Goal: Task Accomplishment & Management: Manage account settings

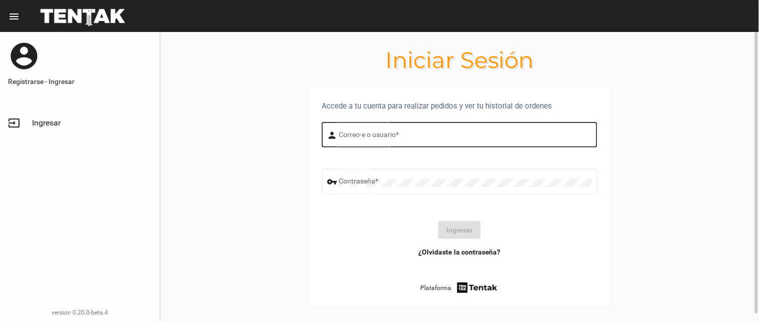
click at [390, 136] on input "Correo-e o usuario *" at bounding box center [465, 137] width 253 height 8
type input "flopyganora"
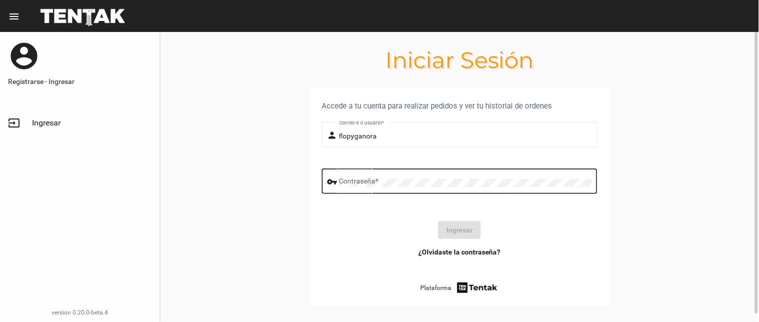
click at [414, 176] on div "Contraseña *" at bounding box center [465, 181] width 253 height 28
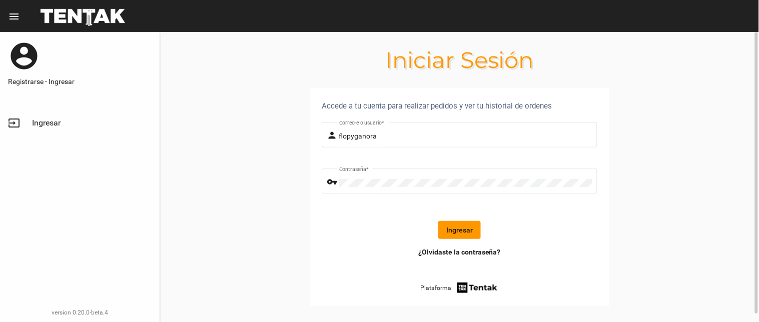
click at [469, 237] on button "Ingresar" at bounding box center [459, 230] width 43 height 18
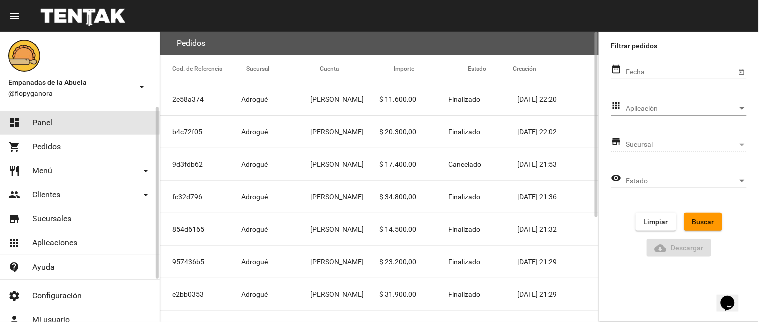
click at [12, 122] on mat-icon "dashboard" at bounding box center [14, 123] width 12 height 12
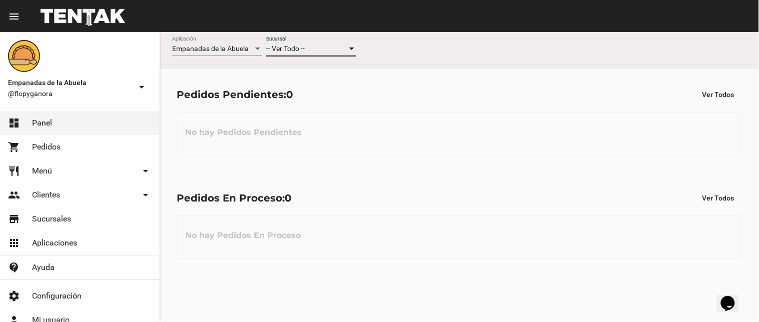
click at [284, 51] on span "-- Ver Todo --" at bounding box center [285, 49] width 39 height 8
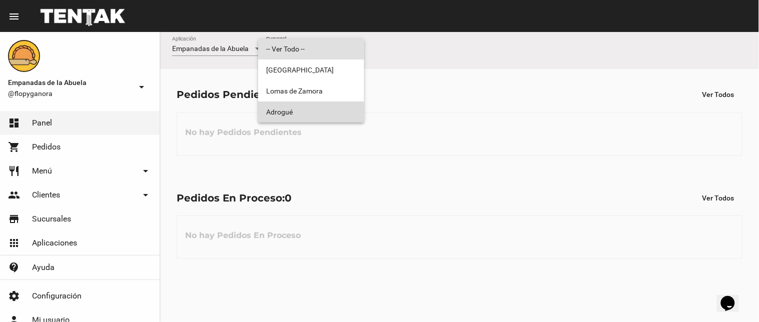
click at [283, 115] on span "Adrogué" at bounding box center [311, 112] width 90 height 21
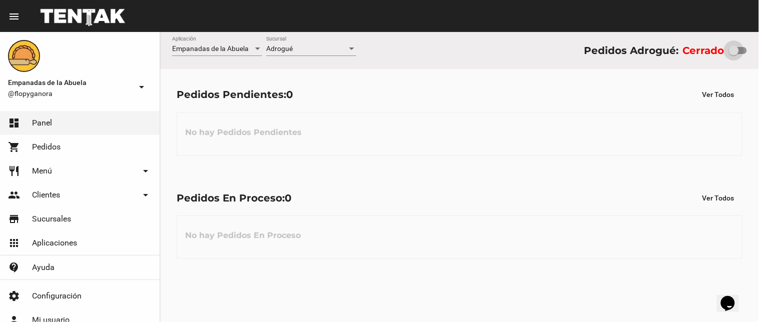
click at [742, 51] on div at bounding box center [738, 50] width 18 height 7
click at [734, 54] on input "checkbox" at bounding box center [734, 54] width 1 height 1
checkbox input "true"
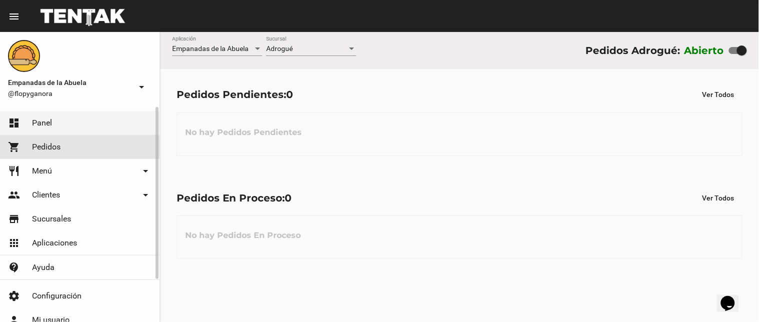
click at [37, 152] on link "shopping_cart Pedidos" at bounding box center [80, 147] width 160 height 24
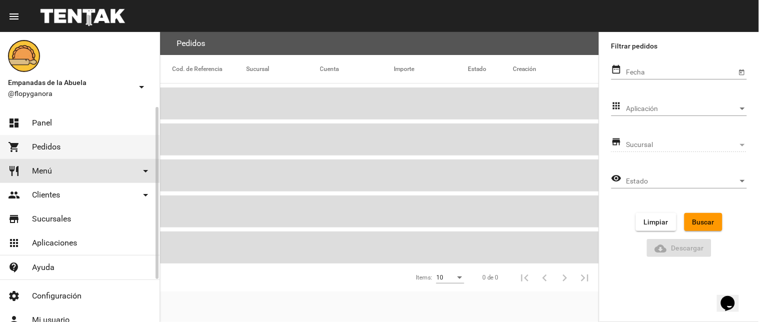
click at [42, 164] on link "restaurant Menú arrow_drop_down" at bounding box center [80, 171] width 160 height 24
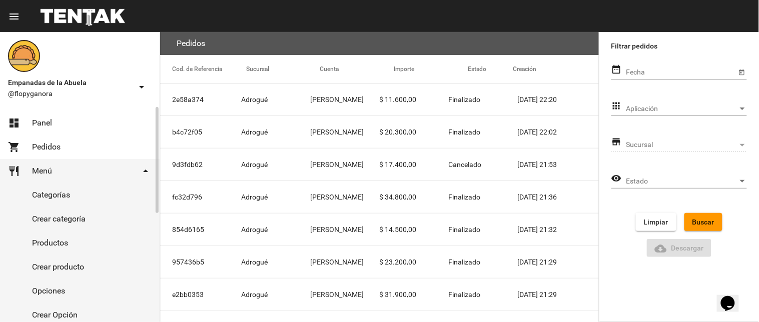
click at [50, 200] on link "Categorías" at bounding box center [80, 195] width 160 height 24
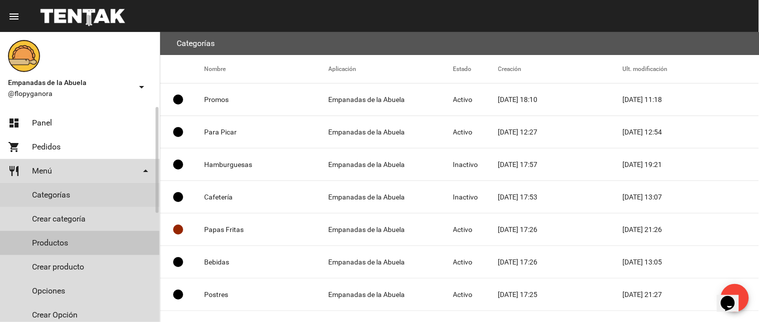
click at [68, 242] on link "Productos" at bounding box center [80, 243] width 160 height 24
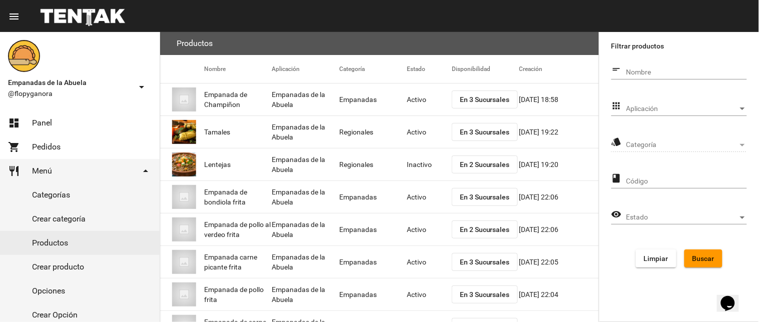
click at [668, 137] on div "Categoría Categoría" at bounding box center [687, 143] width 121 height 20
click at [668, 146] on span "Categoría" at bounding box center [683, 145] width 112 height 8
click at [742, 141] on div "Categoría Categoría" at bounding box center [687, 143] width 121 height 20
click at [679, 77] on div "Nombre" at bounding box center [687, 70] width 121 height 20
click at [679, 106] on span "Aplicación" at bounding box center [683, 109] width 112 height 8
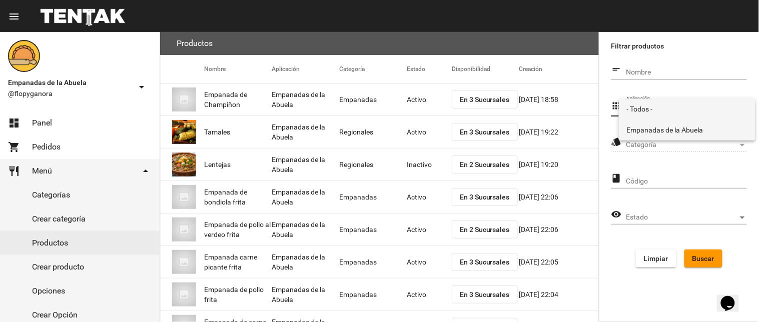
click at [681, 129] on span "Empanadas de la Abuela" at bounding box center [687, 130] width 121 height 21
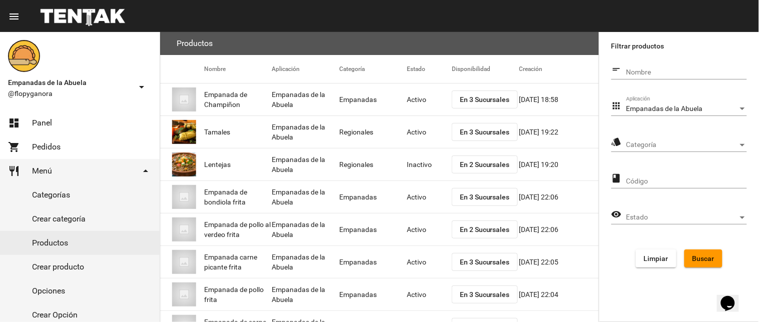
click at [681, 133] on div "Categoría Categoría" at bounding box center [687, 143] width 121 height 20
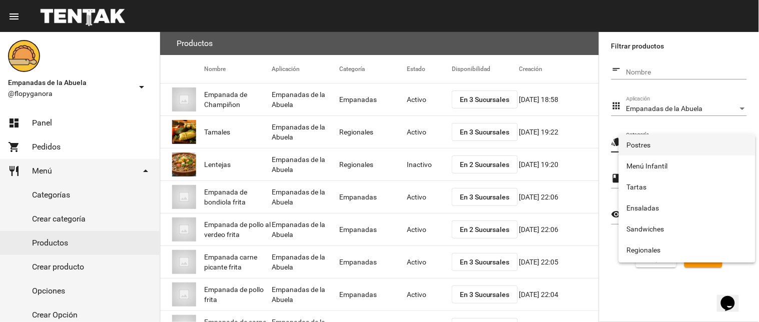
scroll to position [166, 0]
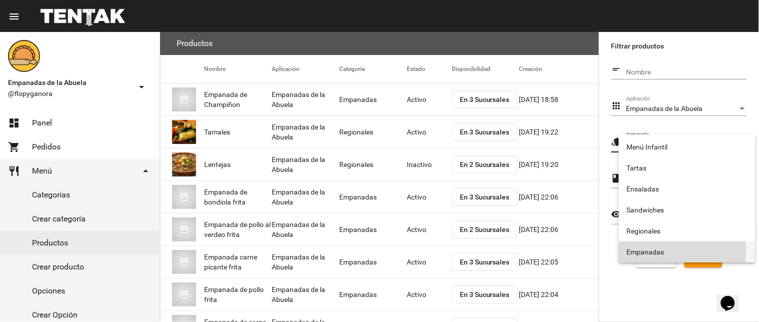
click at [637, 252] on span "Empanadas" at bounding box center [687, 252] width 121 height 21
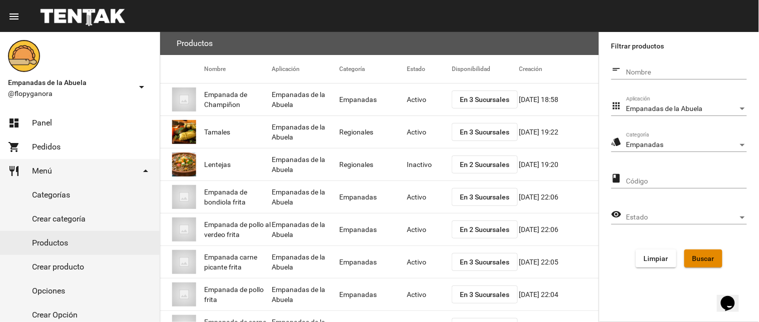
click at [689, 253] on button "Buscar" at bounding box center [704, 259] width 38 height 18
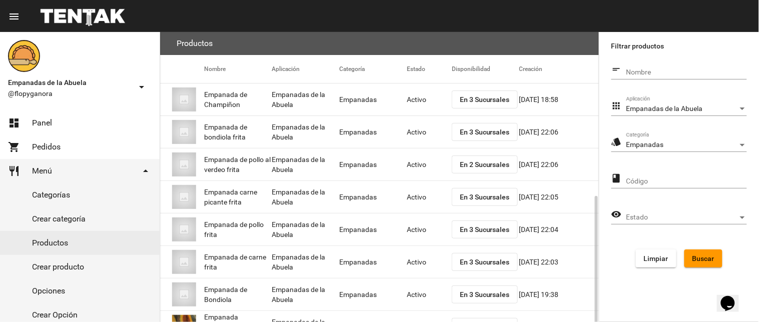
scroll to position [163, 0]
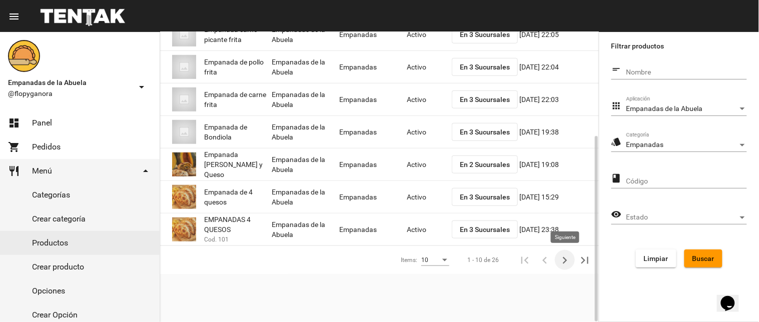
click at [562, 254] on icon "Siguiente" at bounding box center [565, 261] width 14 height 14
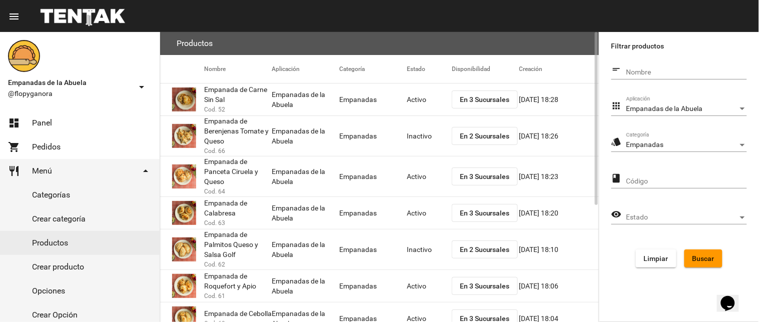
scroll to position [195, 0]
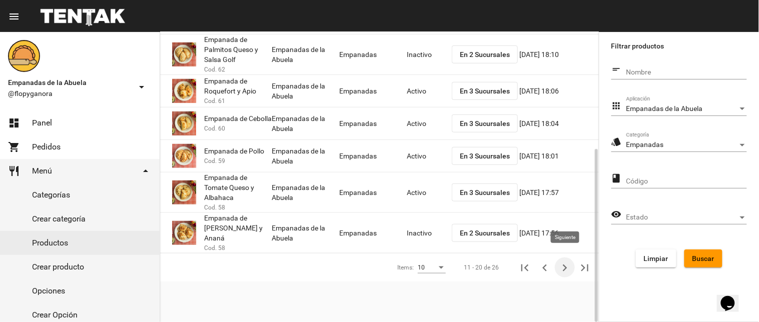
click at [561, 261] on icon "Siguiente" at bounding box center [565, 268] width 14 height 14
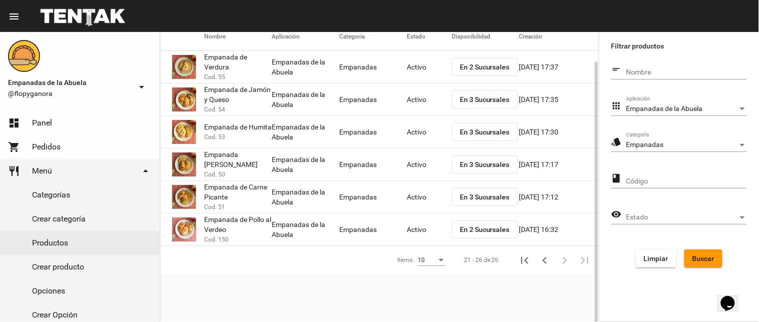
scroll to position [0, 0]
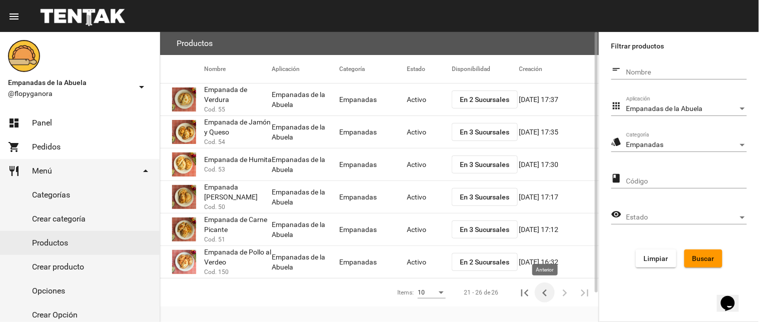
click at [551, 296] on icon "Anterior" at bounding box center [545, 293] width 14 height 14
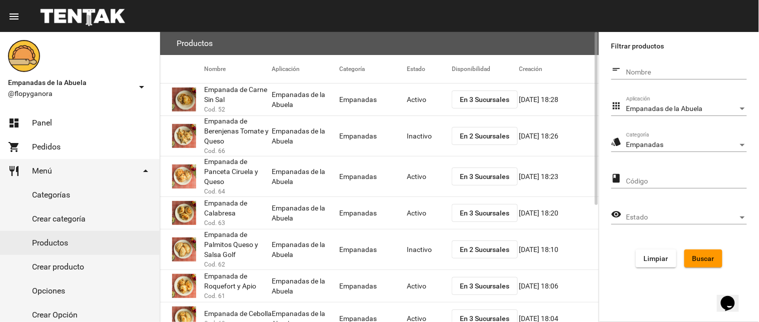
scroll to position [195, 0]
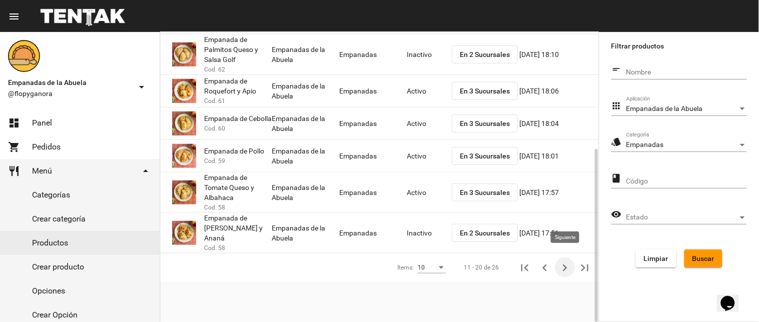
click at [562, 262] on icon "Siguiente" at bounding box center [565, 268] width 14 height 14
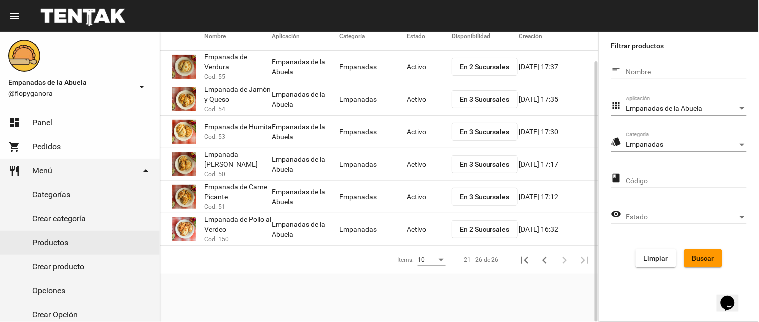
scroll to position [0, 0]
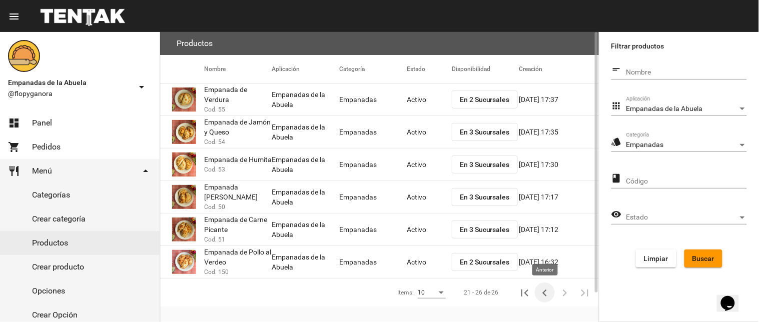
click at [546, 292] on icon "Anterior" at bounding box center [545, 293] width 5 height 7
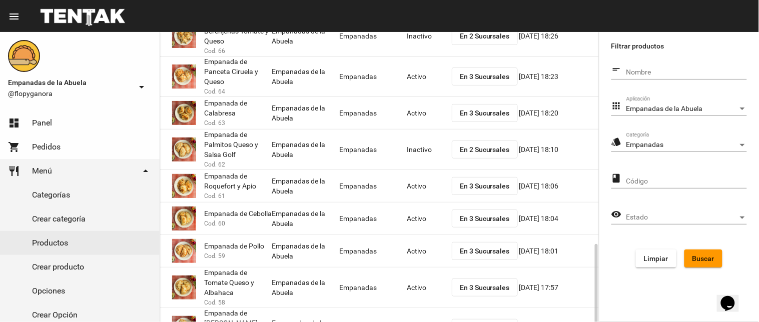
scroll to position [195, 0]
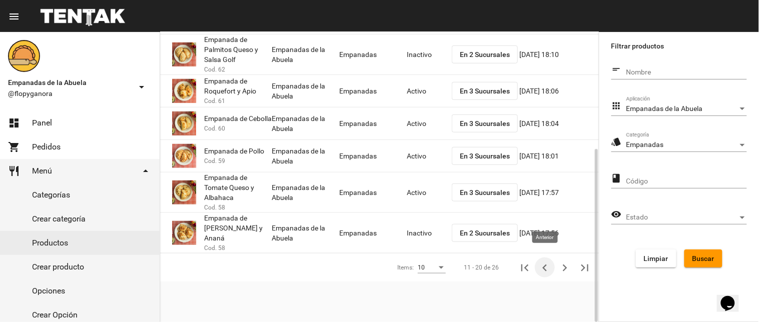
click at [538, 261] on icon "Anterior" at bounding box center [545, 268] width 14 height 14
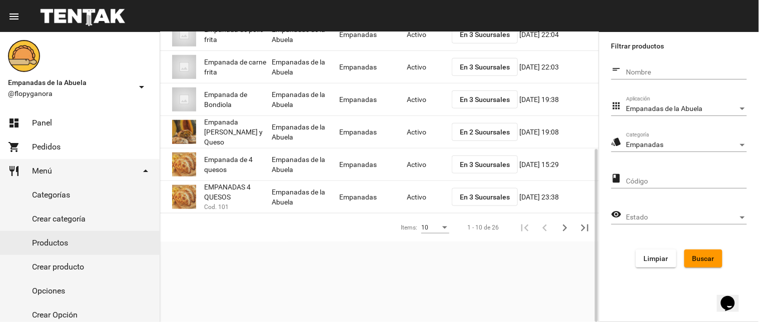
scroll to position [163, 0]
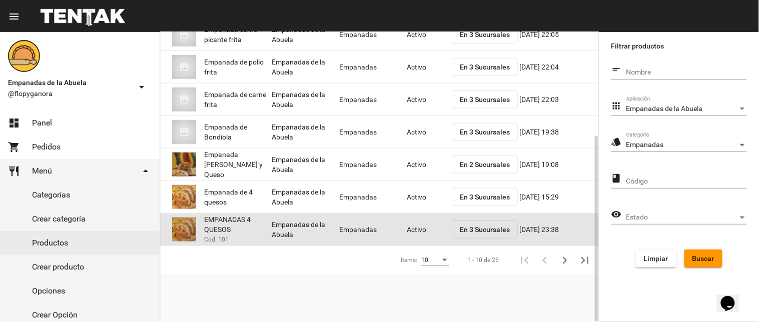
click at [411, 232] on mat-cell "Activo" at bounding box center [429, 230] width 45 height 32
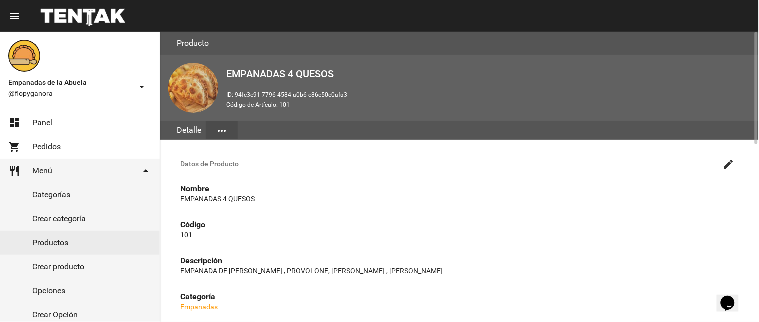
click at [227, 132] on button "more_horiz" at bounding box center [222, 131] width 32 height 18
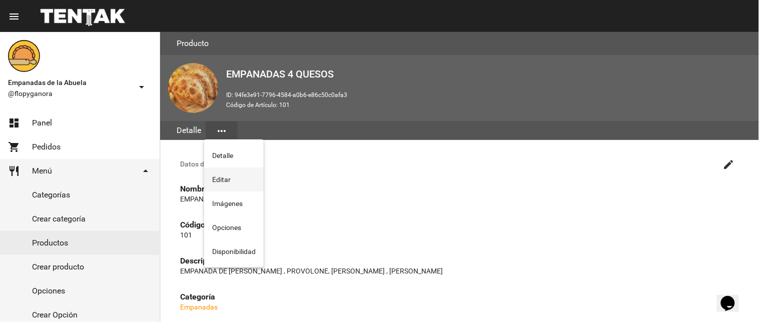
click at [222, 180] on button "Editar" at bounding box center [234, 180] width 60 height 24
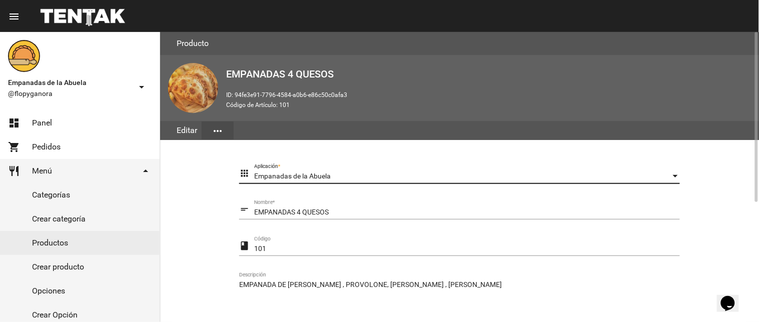
click at [411, 179] on div "Empanadas de la Abuela" at bounding box center [462, 177] width 417 height 8
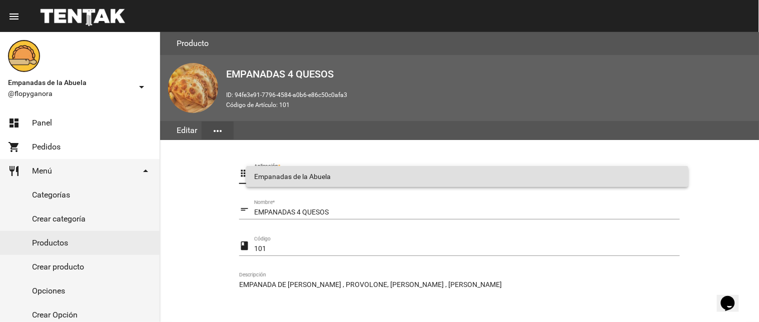
click at [181, 178] on div at bounding box center [379, 161] width 759 height 322
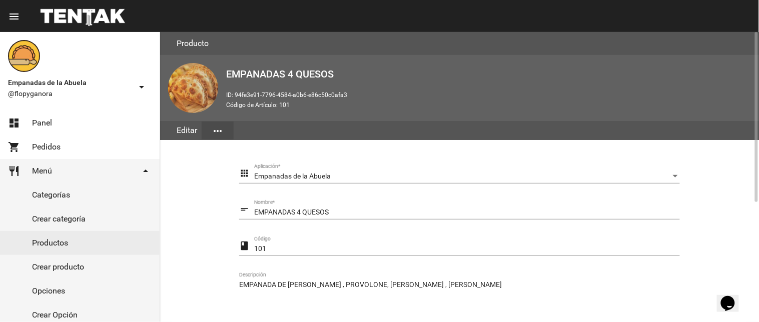
scroll to position [204, 0]
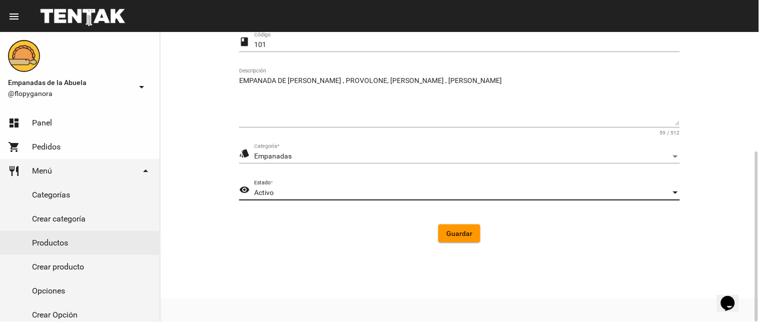
click at [294, 191] on div "Activo" at bounding box center [462, 193] width 417 height 8
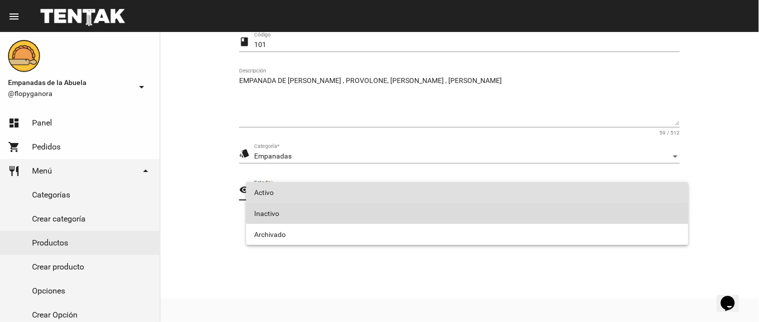
click at [293, 217] on span "Inactivo" at bounding box center [467, 213] width 426 height 21
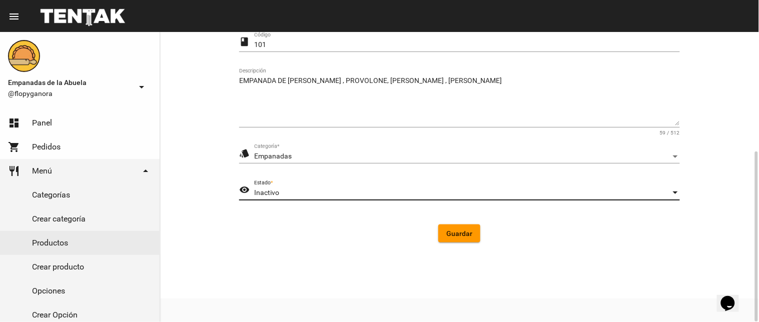
scroll to position [0, 0]
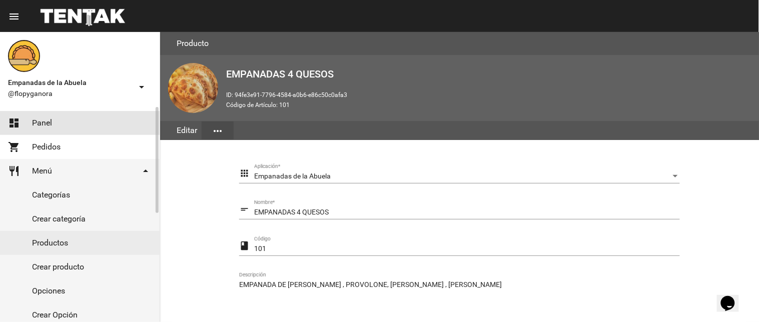
click at [69, 119] on link "dashboard Panel" at bounding box center [80, 123] width 160 height 24
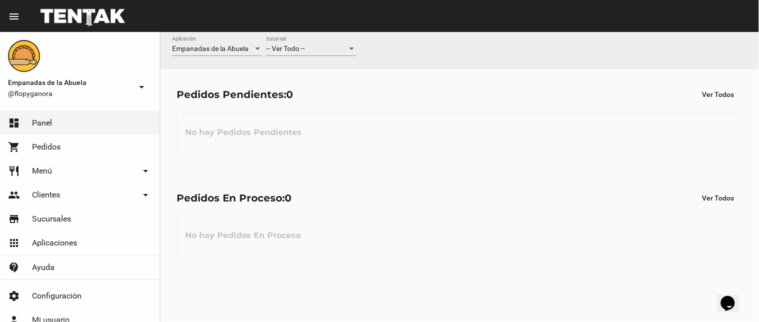
click at [334, 40] on div "-- Ver Todo -- Sucursal" at bounding box center [311, 47] width 90 height 20
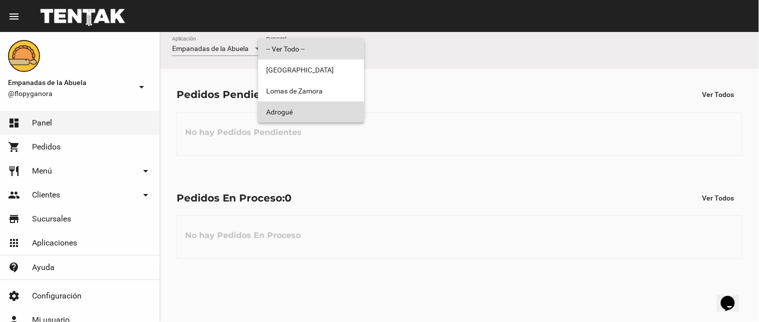
click at [289, 117] on span "Adrogué" at bounding box center [311, 112] width 90 height 21
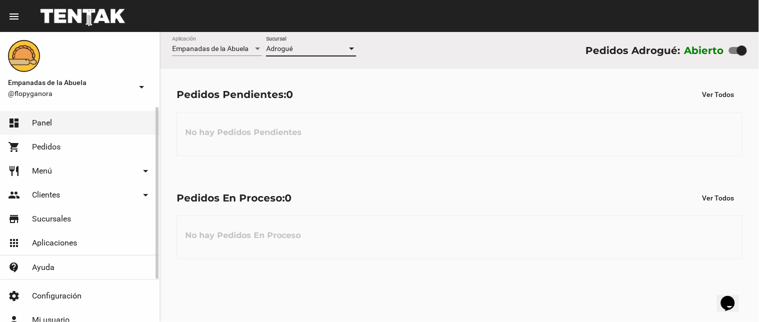
click at [61, 166] on link "restaurant Menú arrow_drop_down" at bounding box center [80, 171] width 160 height 24
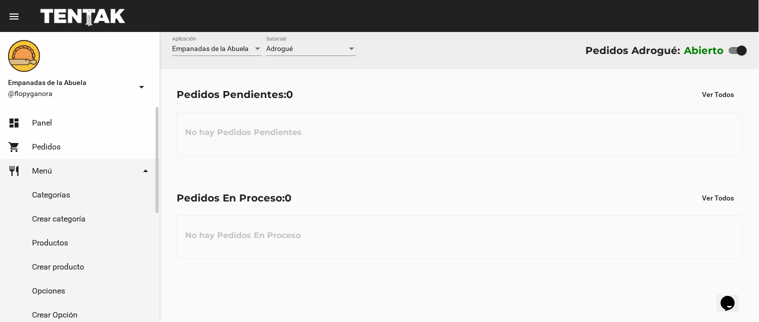
scroll to position [100, 0]
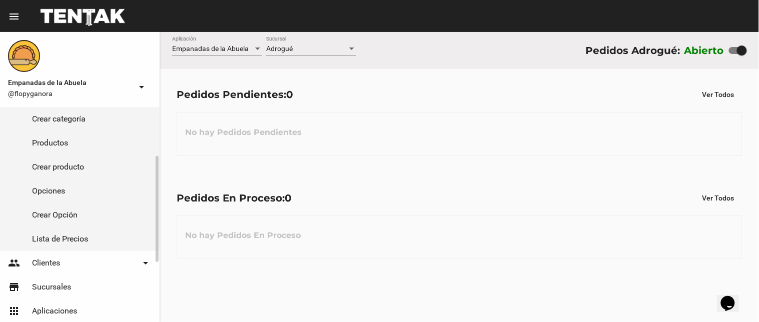
click at [65, 143] on link "Productos" at bounding box center [80, 143] width 160 height 24
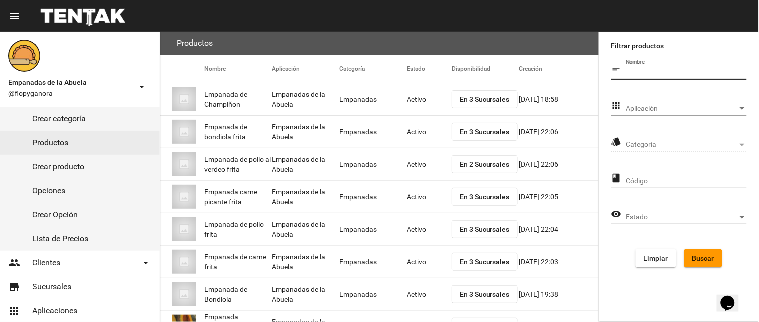
click at [647, 72] on input "Nombre" at bounding box center [687, 73] width 121 height 8
click at [668, 147] on span "Categoría" at bounding box center [683, 145] width 112 height 8
click at [682, 112] on span "Aplicación" at bounding box center [683, 109] width 112 height 8
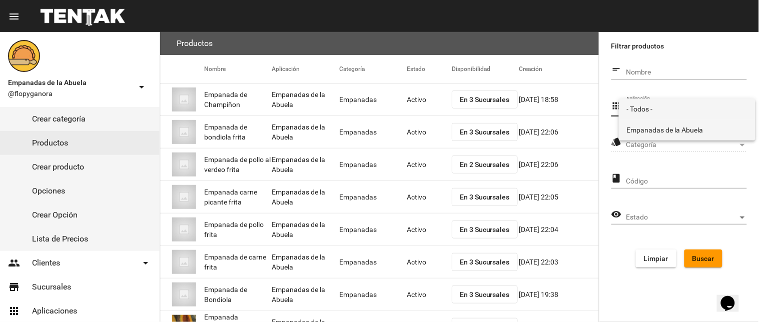
click at [701, 123] on span "Empanadas de la Abuela" at bounding box center [687, 130] width 121 height 21
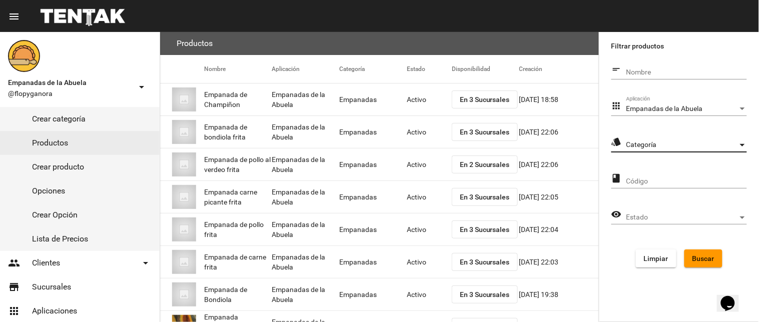
click at [703, 142] on span "Categoría" at bounding box center [683, 145] width 112 height 8
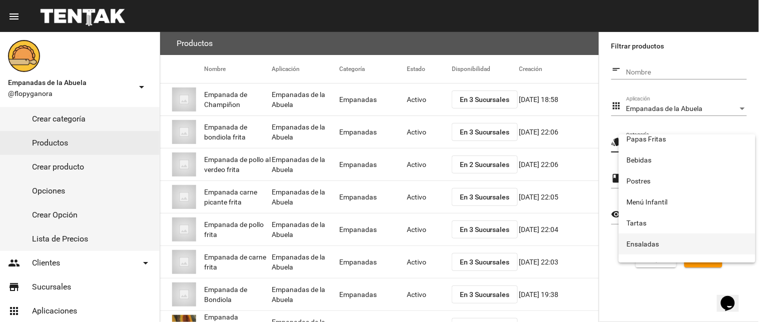
scroll to position [166, 0]
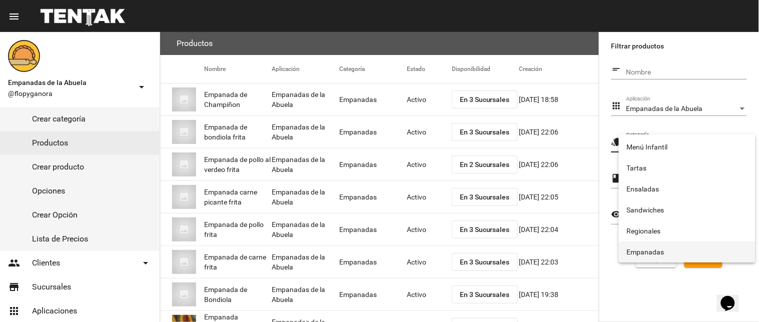
click at [649, 253] on span "Empanadas" at bounding box center [687, 252] width 121 height 21
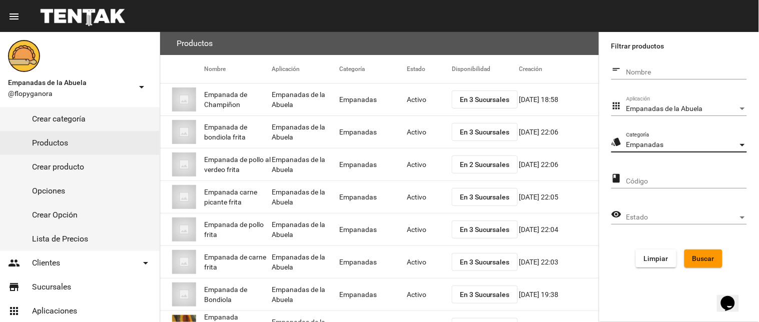
click at [666, 214] on span "Estado" at bounding box center [683, 218] width 112 height 8
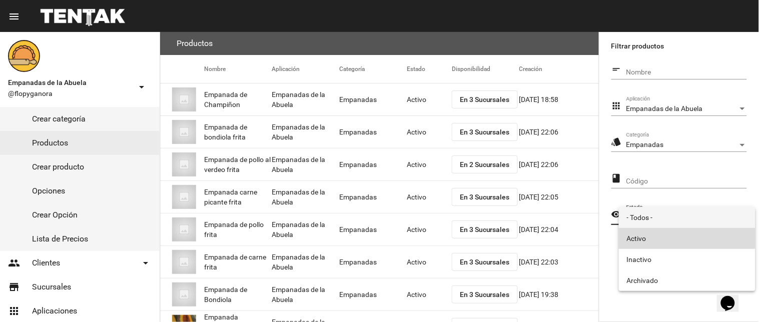
click at [659, 243] on span "Activo" at bounding box center [687, 238] width 121 height 21
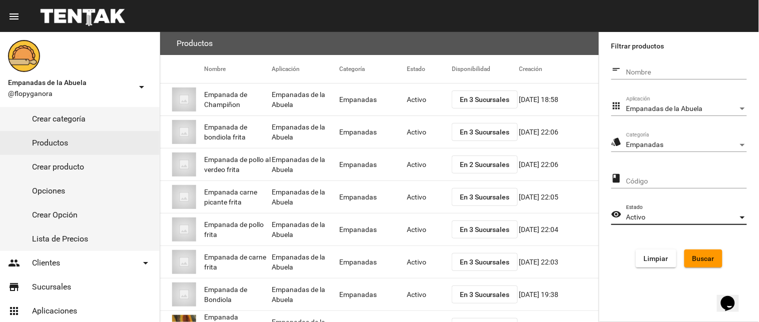
click at [693, 256] on span "Buscar" at bounding box center [704, 259] width 22 height 8
click at [713, 263] on button "Buscar" at bounding box center [704, 259] width 38 height 18
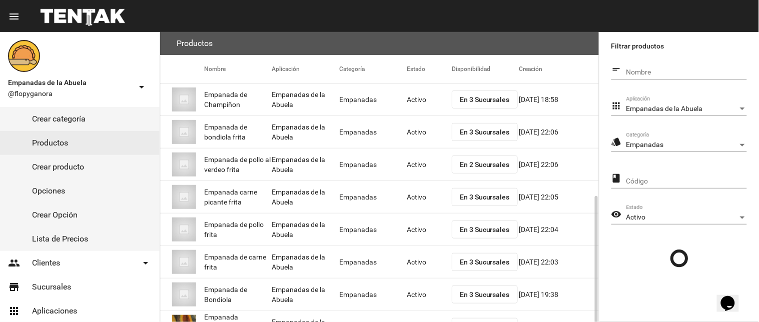
scroll to position [100, 0]
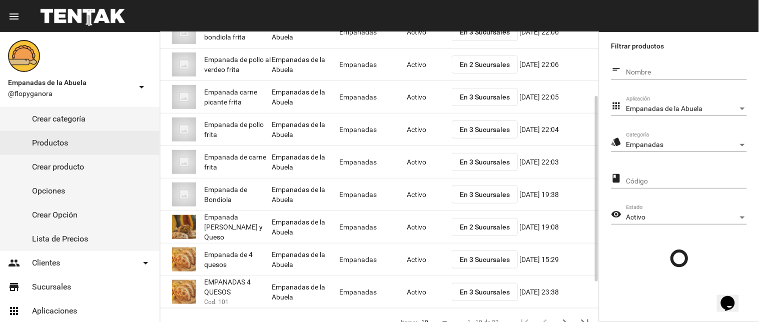
click at [478, 291] on span "En 3 Sucursales" at bounding box center [485, 292] width 50 height 8
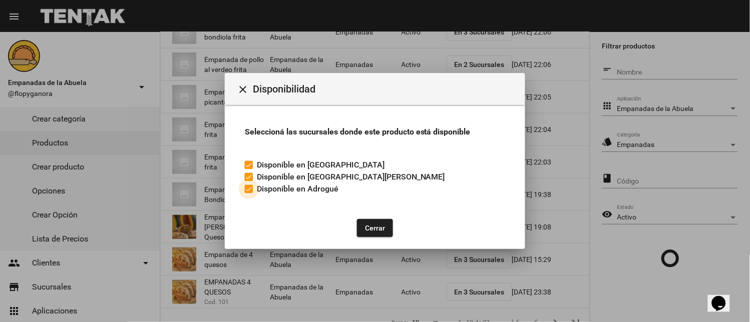
click at [251, 184] on label "Disponible en Adrogué" at bounding box center [292, 189] width 94 height 12
click at [249, 193] on input "Disponible en Adrogué" at bounding box center [248, 193] width 1 height 1
checkbox input "false"
click at [367, 224] on button "Cerrar" at bounding box center [375, 228] width 36 height 18
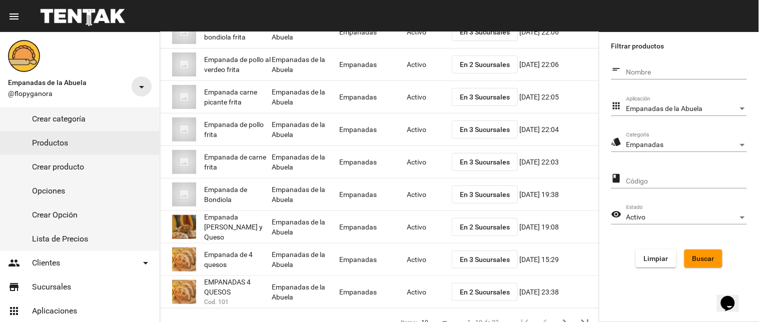
click at [143, 83] on mat-icon "arrow_drop_down" at bounding box center [142, 87] width 12 height 12
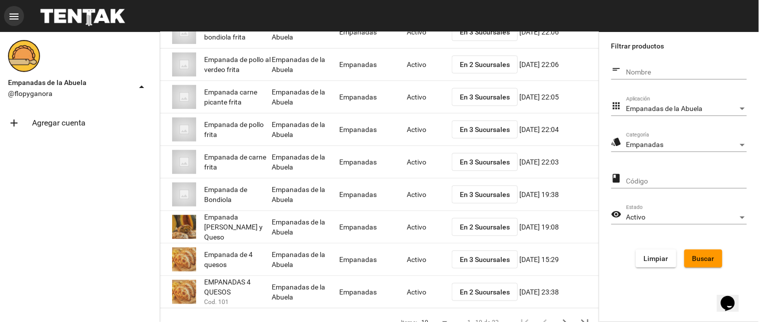
click at [12, 16] on mat-icon "menu" at bounding box center [14, 17] width 12 height 12
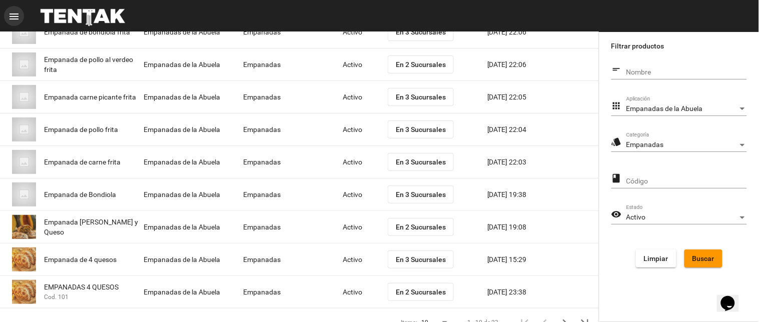
click at [14, 20] on mat-icon "menu" at bounding box center [14, 17] width 12 height 12
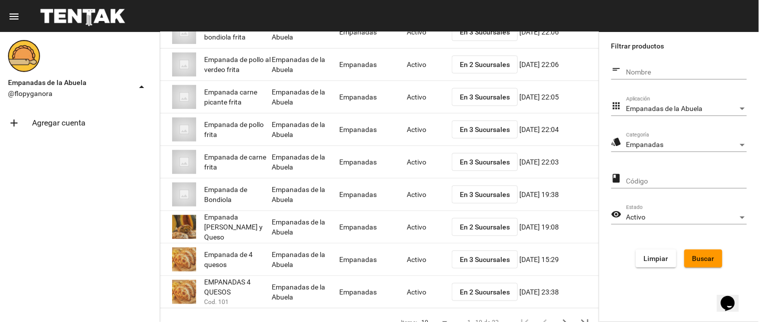
click at [98, 89] on span "@flopyganora" at bounding box center [70, 94] width 124 height 10
click at [139, 87] on mat-icon "arrow_drop_up" at bounding box center [142, 87] width 12 height 12
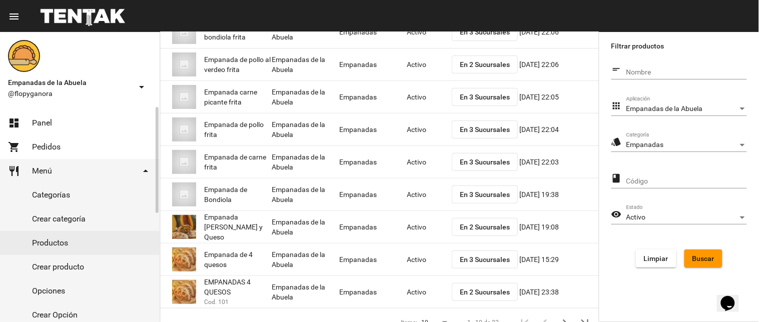
click at [50, 125] on span "Panel" at bounding box center [42, 123] width 20 height 10
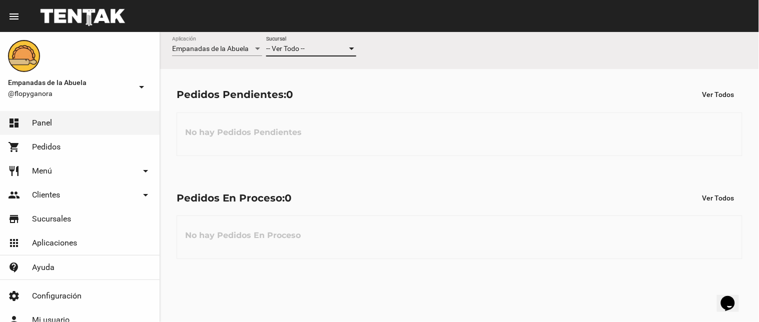
click at [281, 49] on span "-- Ver Todo --" at bounding box center [285, 49] width 39 height 8
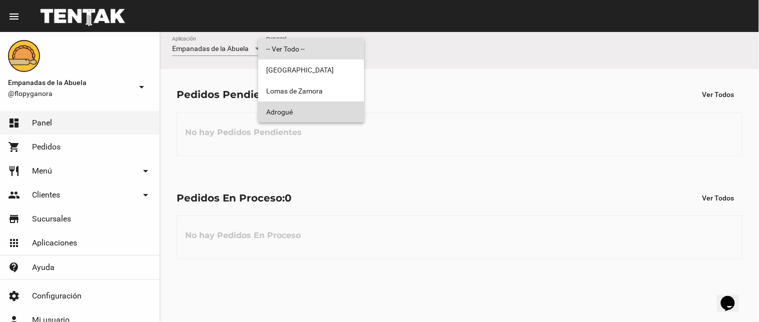
click at [302, 117] on span "Adrogué" at bounding box center [311, 112] width 90 height 21
